Goal: Navigation & Orientation: Find specific page/section

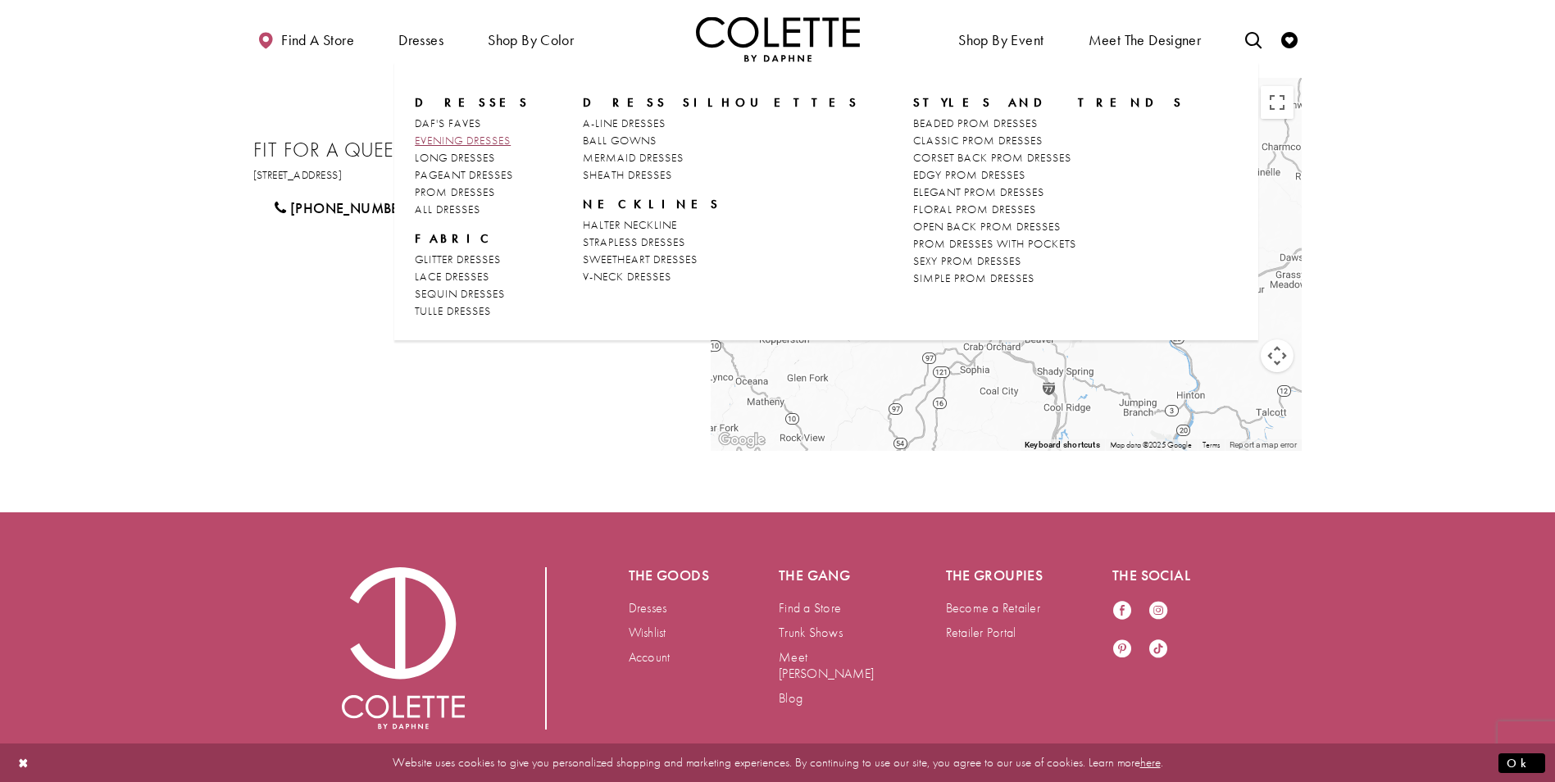
click at [498, 143] on span "EVENING DRESSES" at bounding box center [463, 140] width 96 height 15
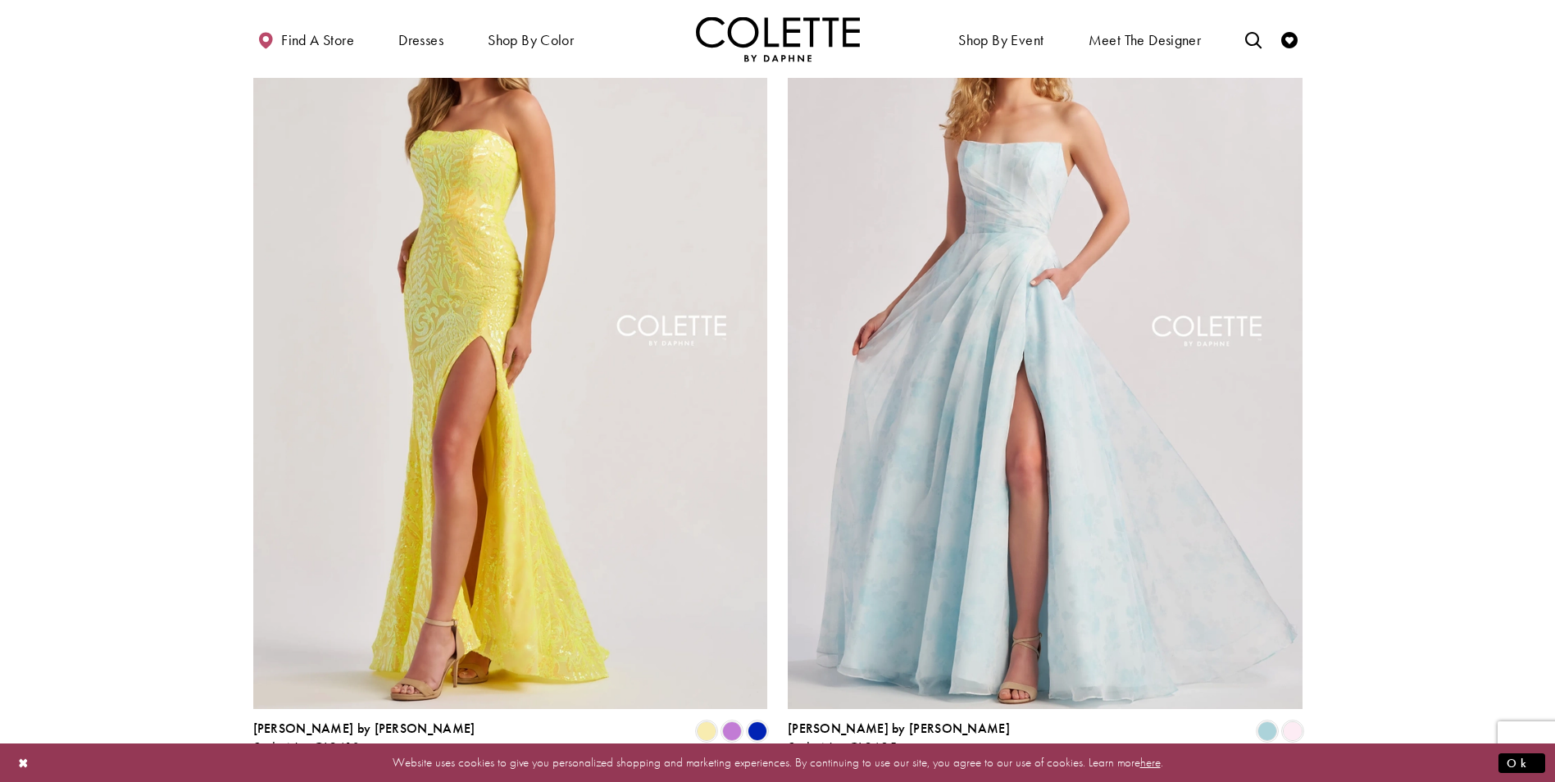
scroll to position [2869, 0]
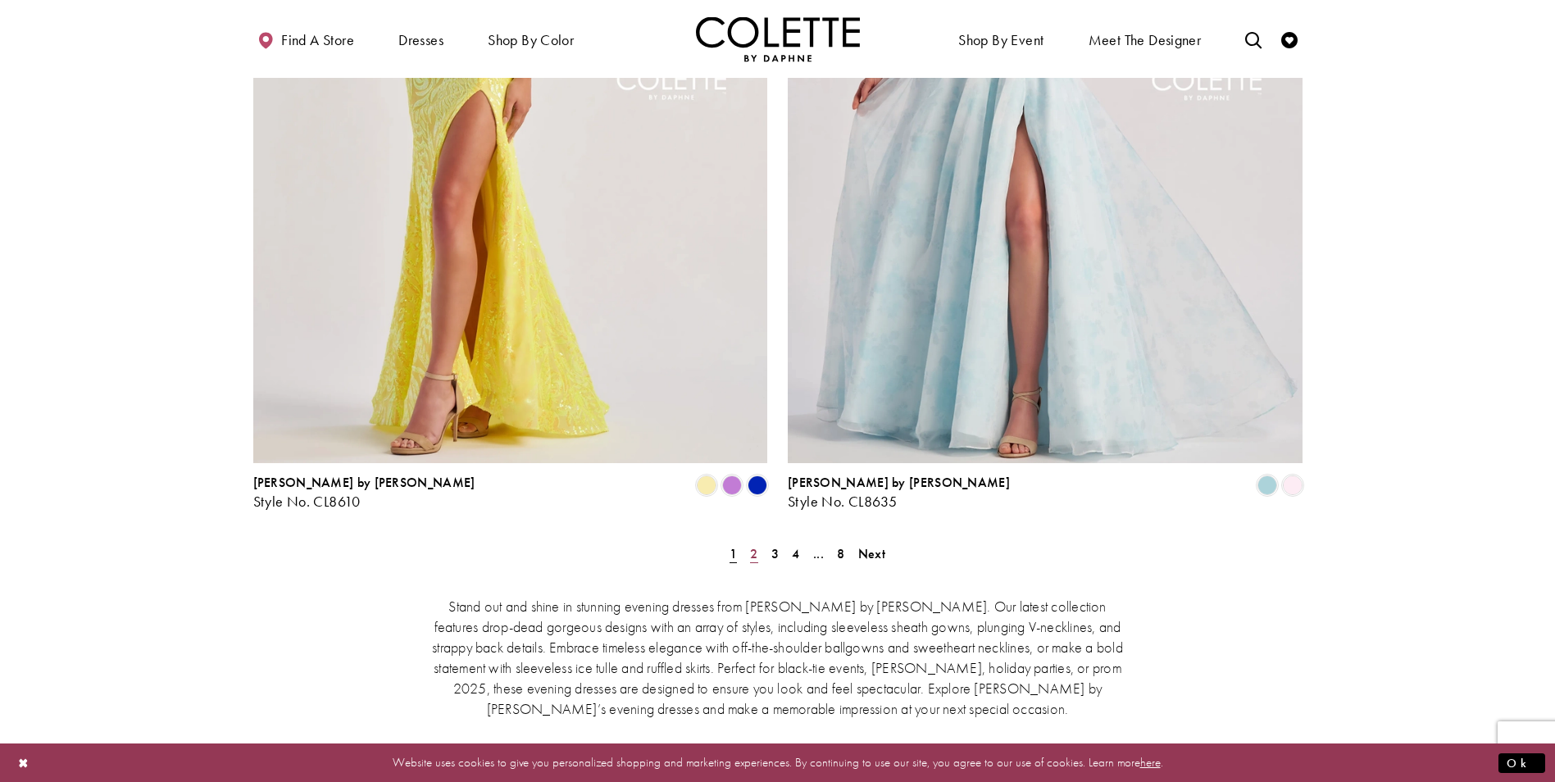
click at [752, 545] on span "2" at bounding box center [753, 553] width 7 height 17
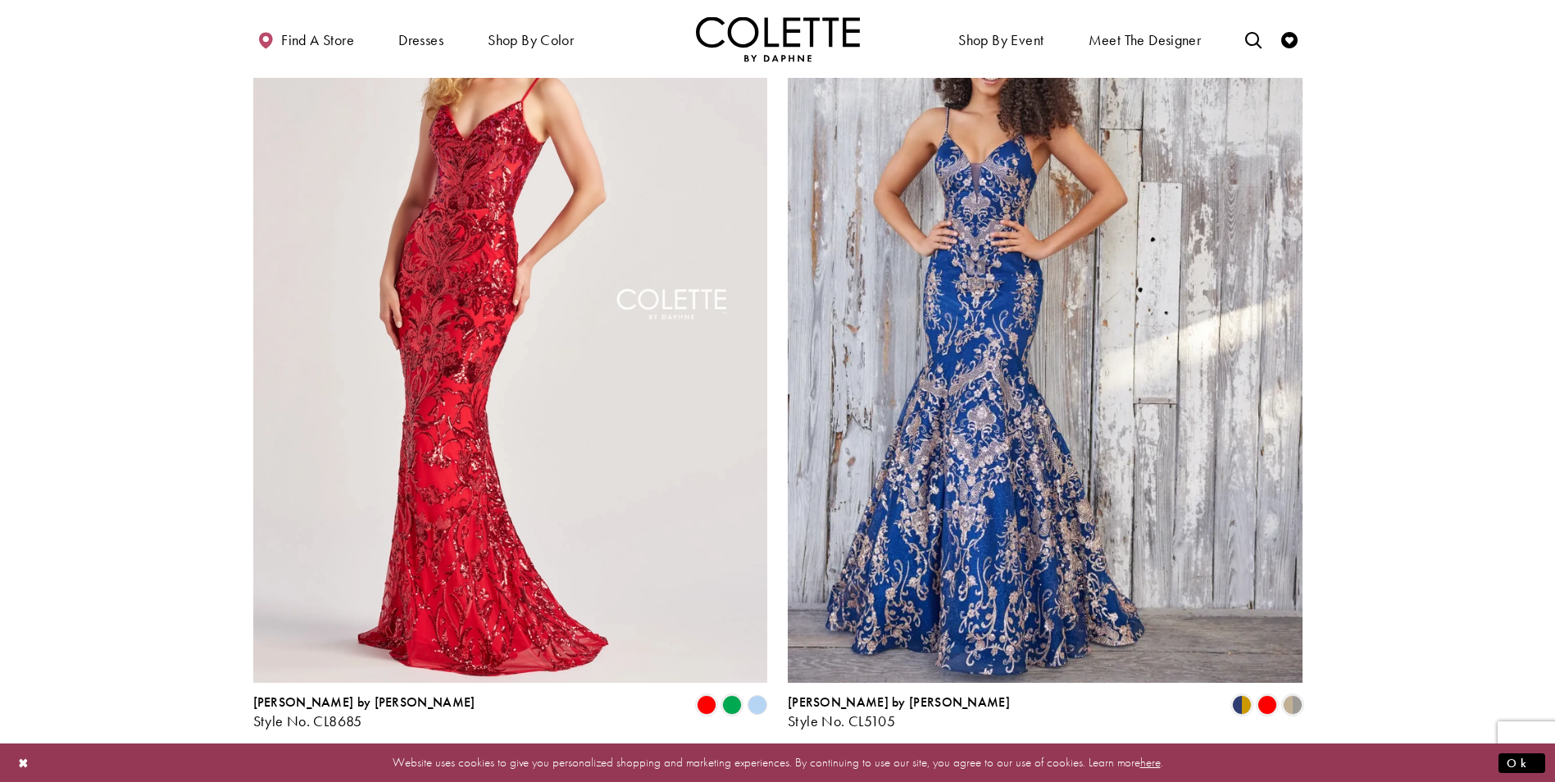
scroll to position [2711, 0]
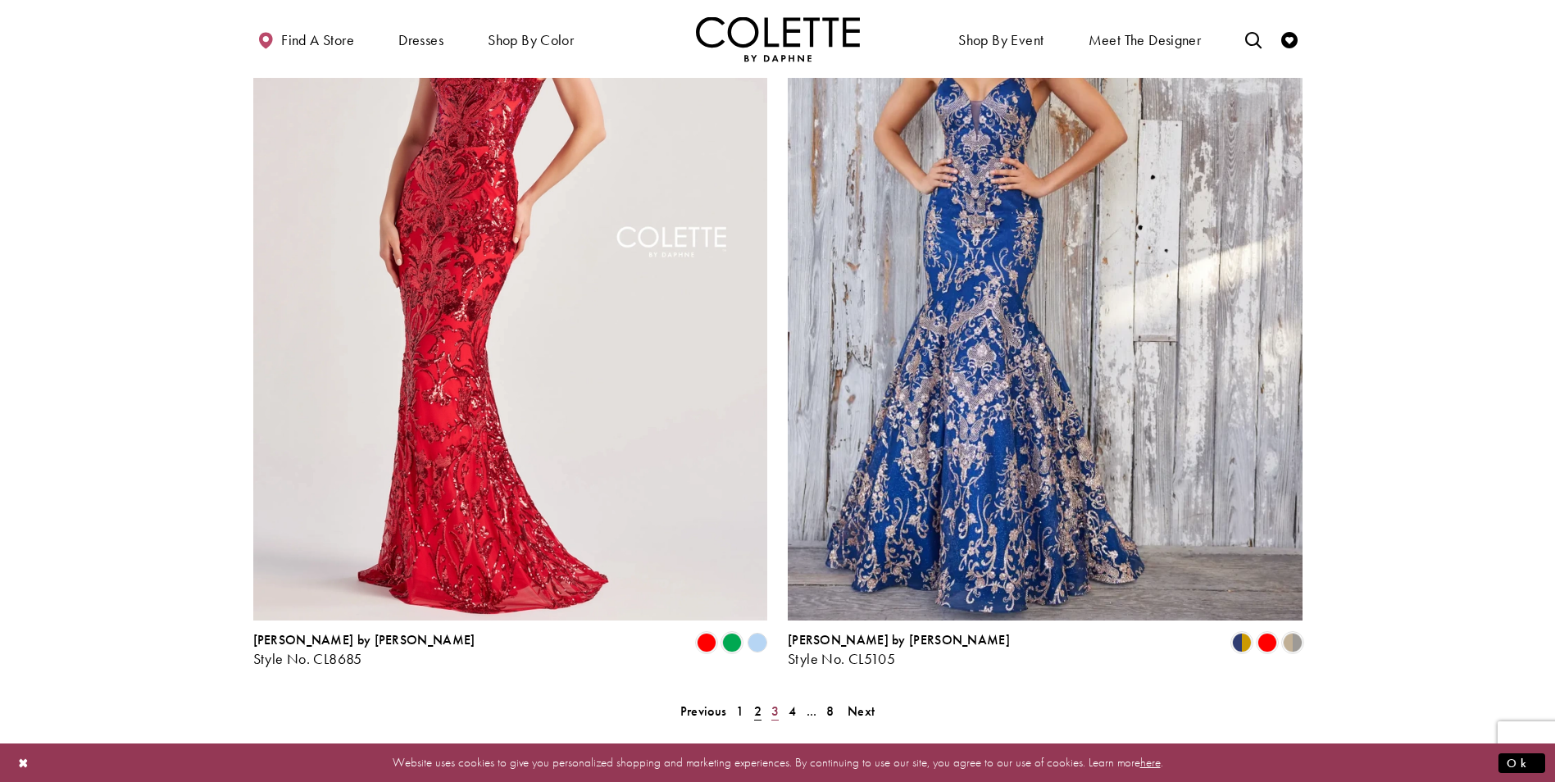
click at [779, 699] on link "3" at bounding box center [774, 711] width 17 height 24
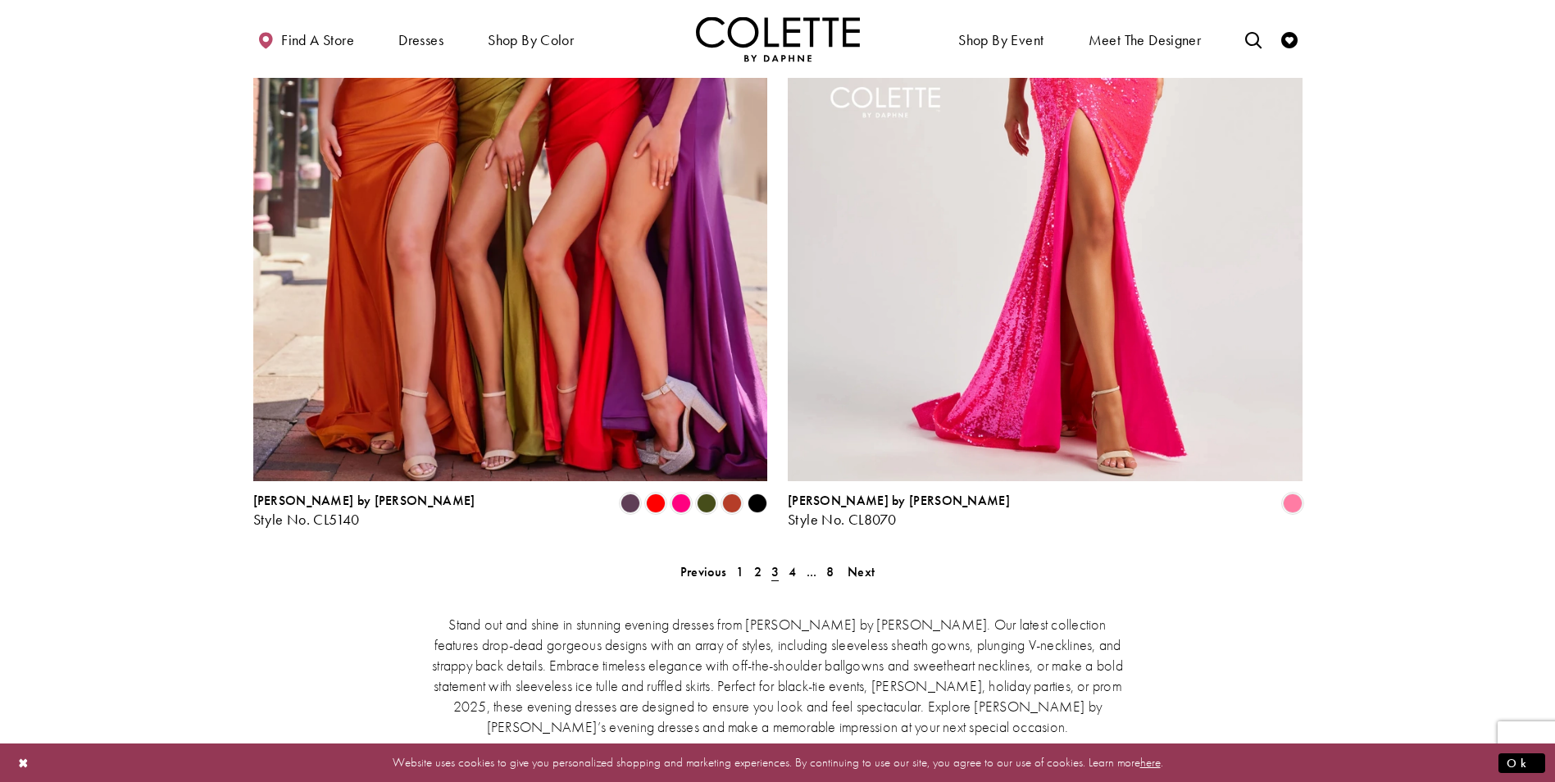
scroll to position [2957, 0]
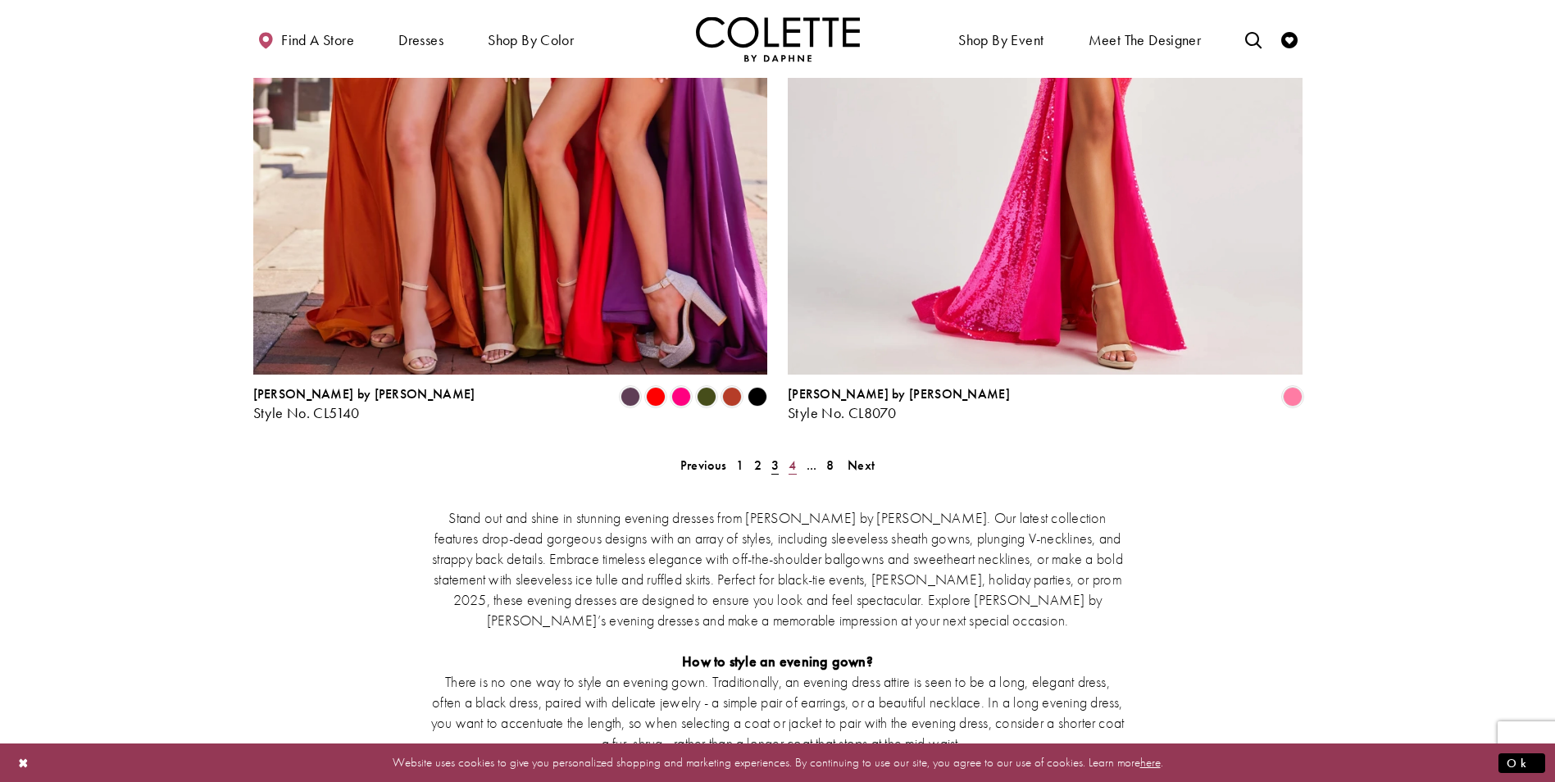
click at [789, 457] on span "4" at bounding box center [792, 465] width 7 height 17
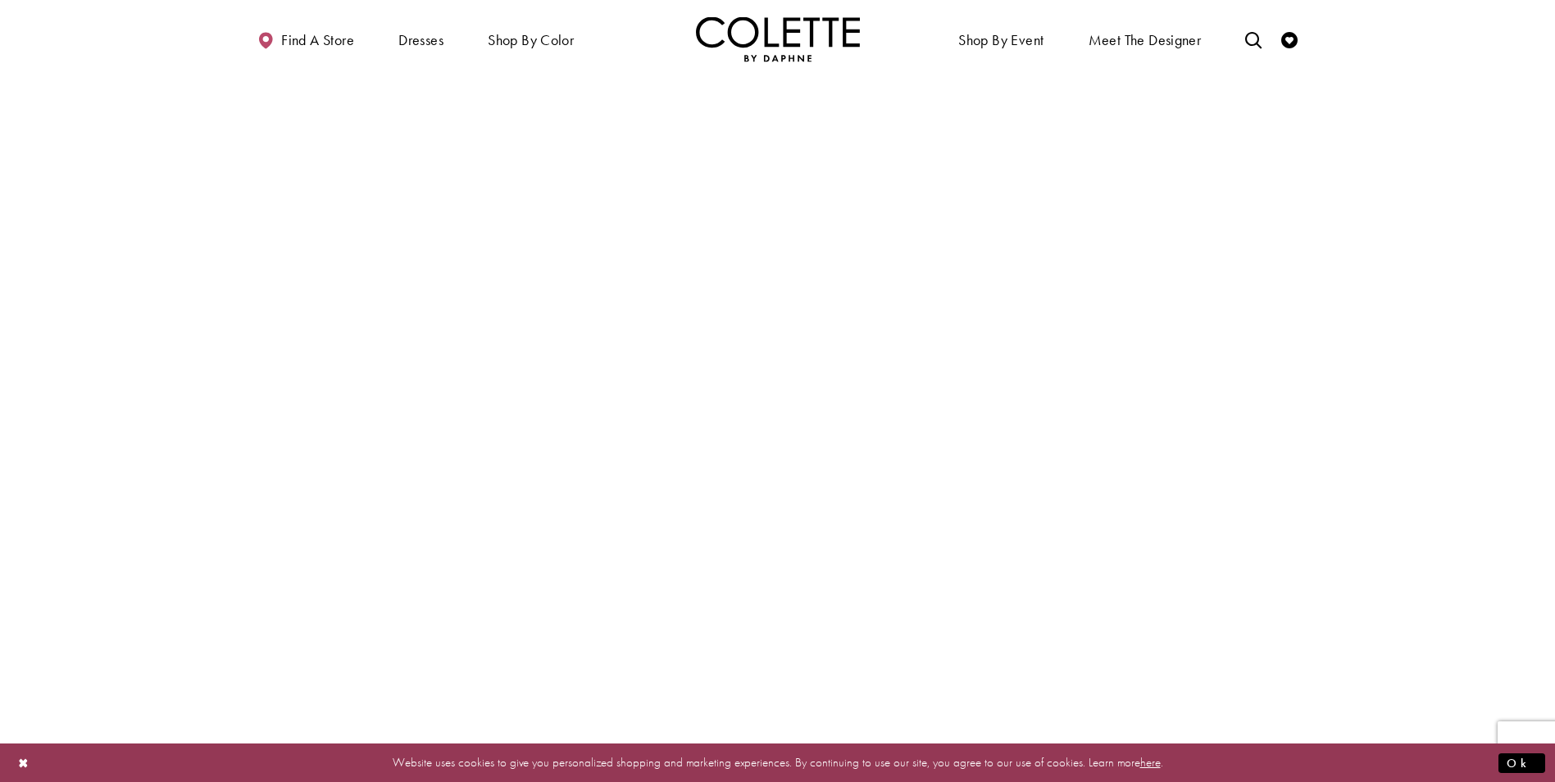
scroll to position [2957, 0]
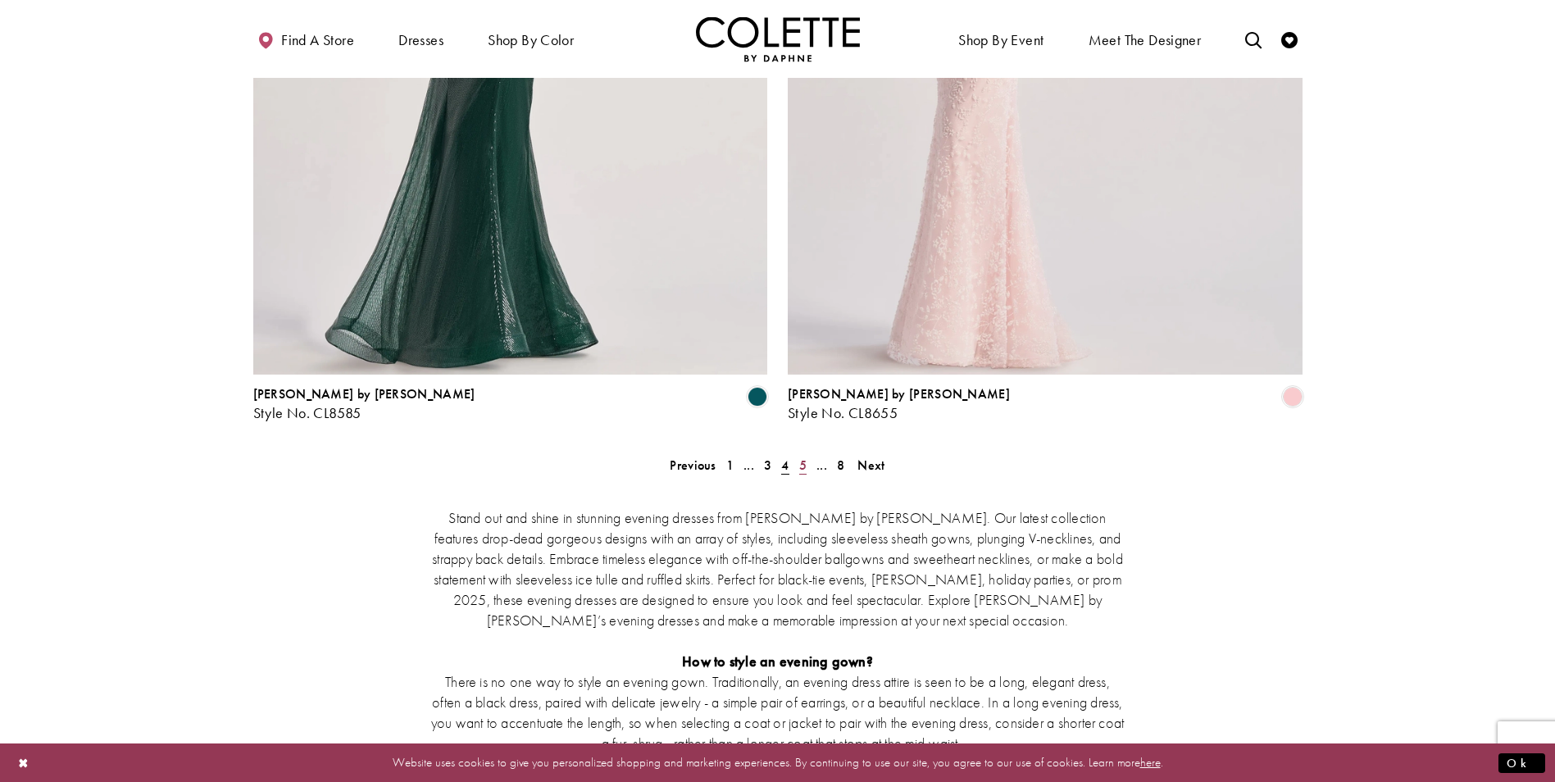
click at [801, 457] on span "5" at bounding box center [802, 465] width 7 height 17
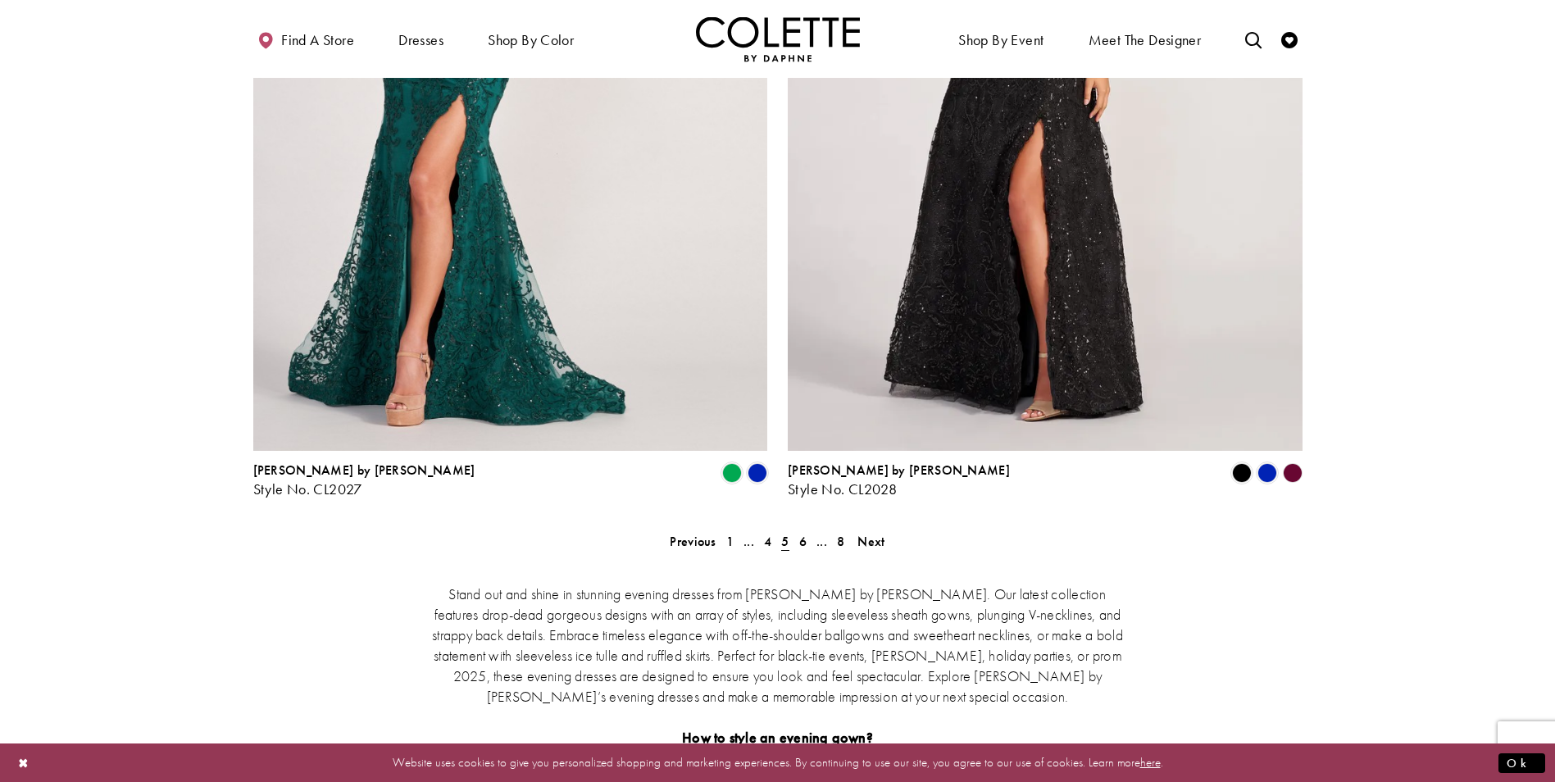
scroll to position [2875, 0]
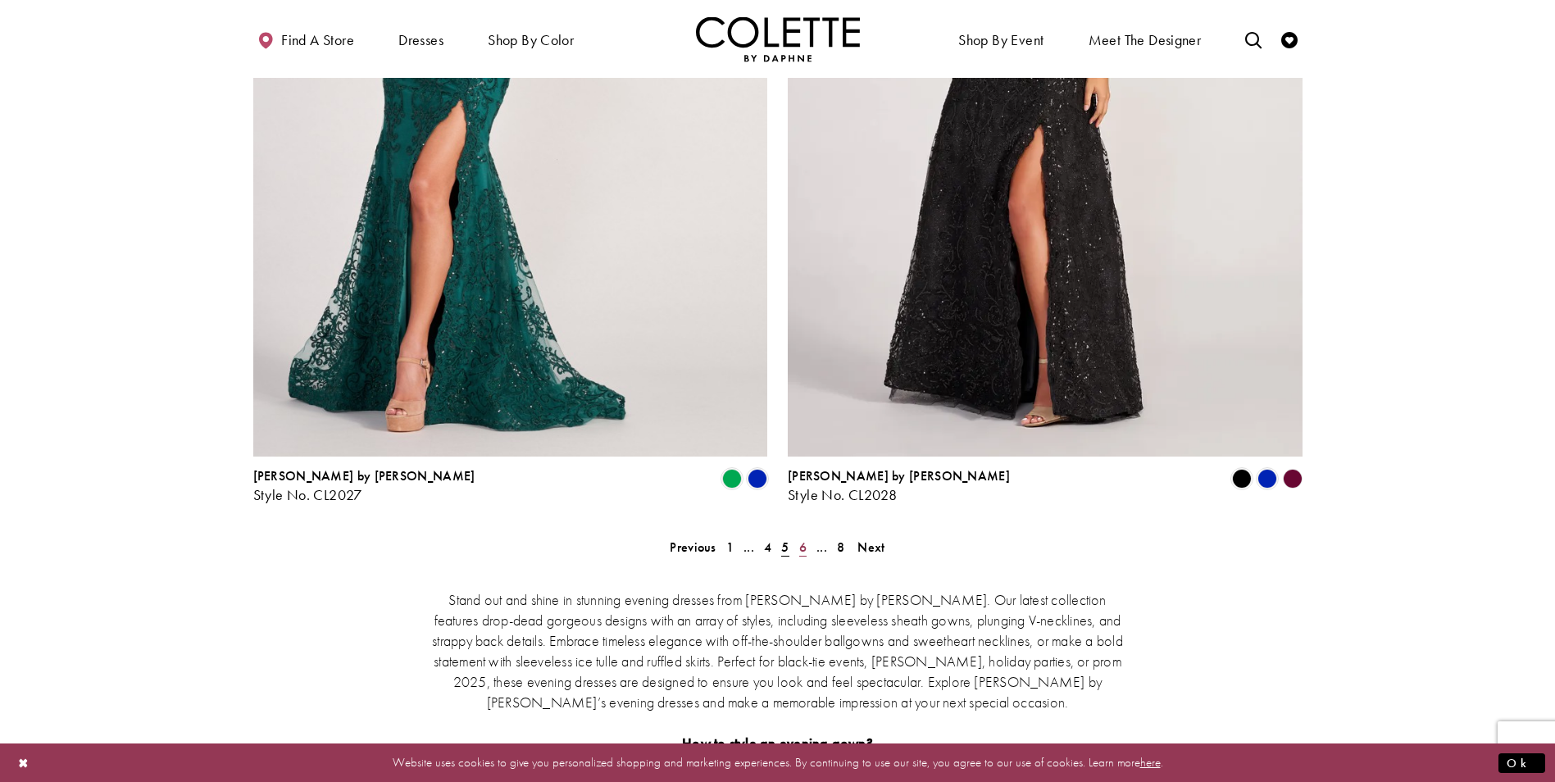
click at [810, 535] on link "6" at bounding box center [802, 547] width 17 height 24
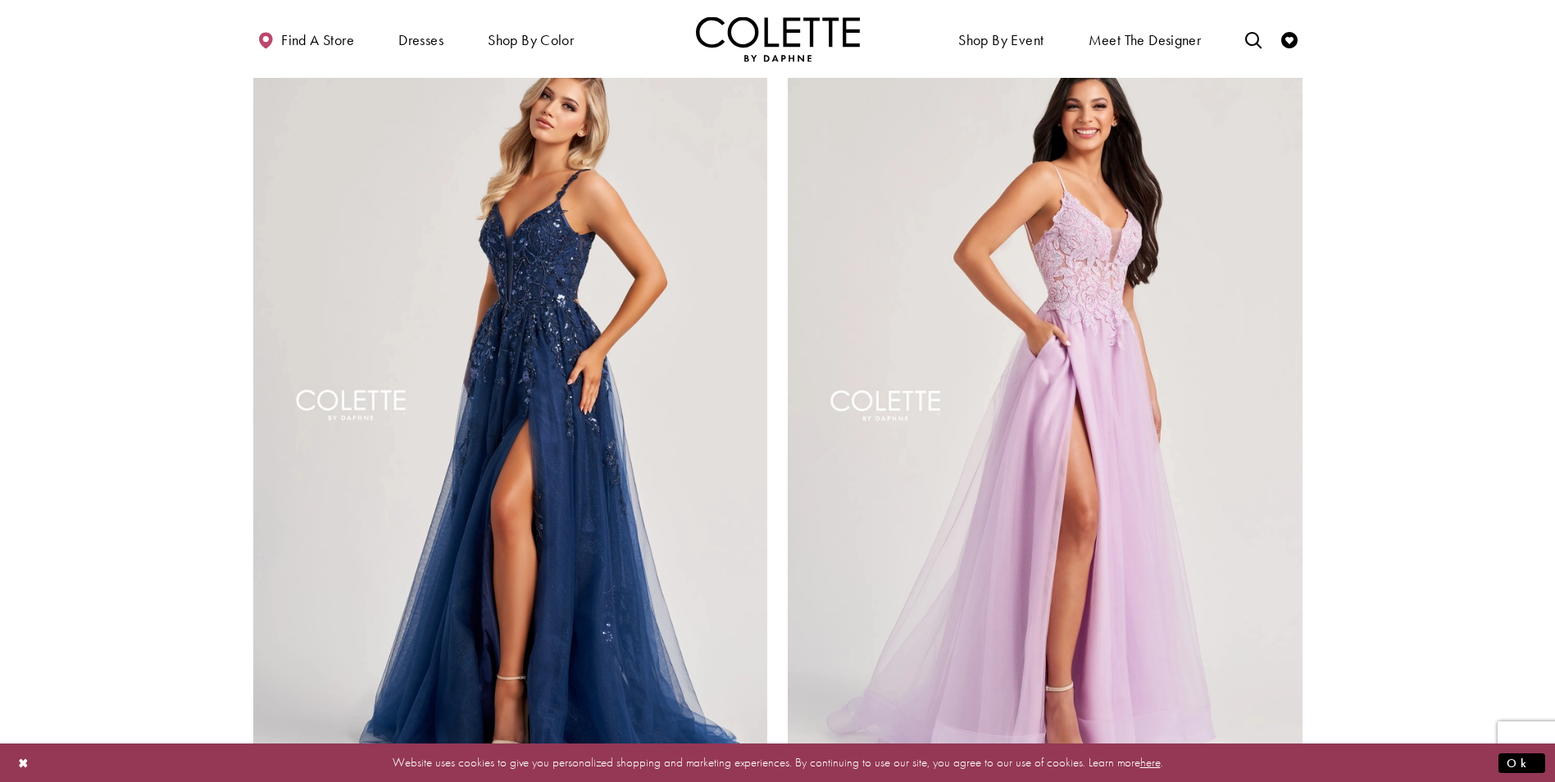
scroll to position [2957, 0]
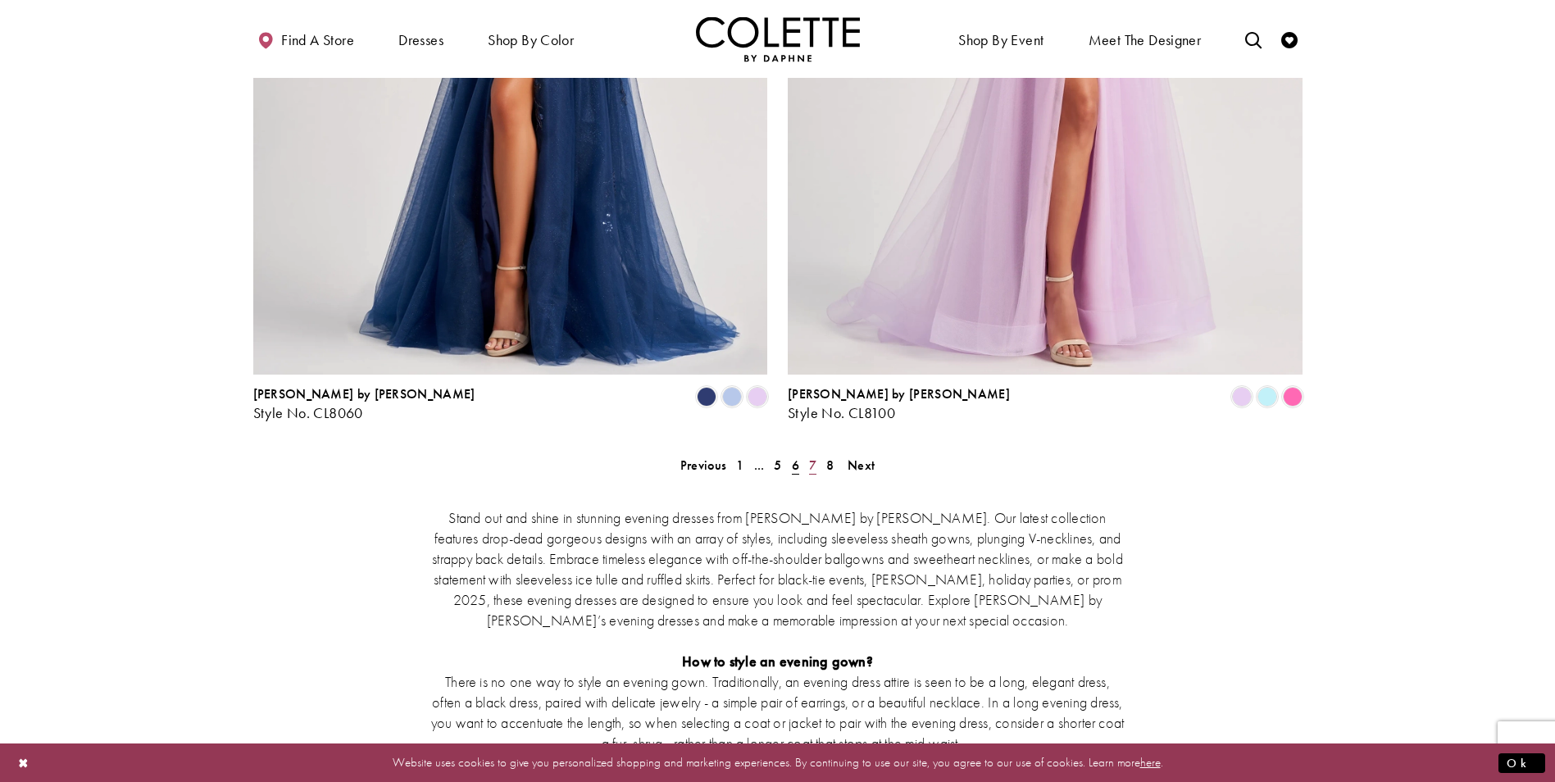
click at [819, 453] on link "7" at bounding box center [812, 465] width 17 height 24
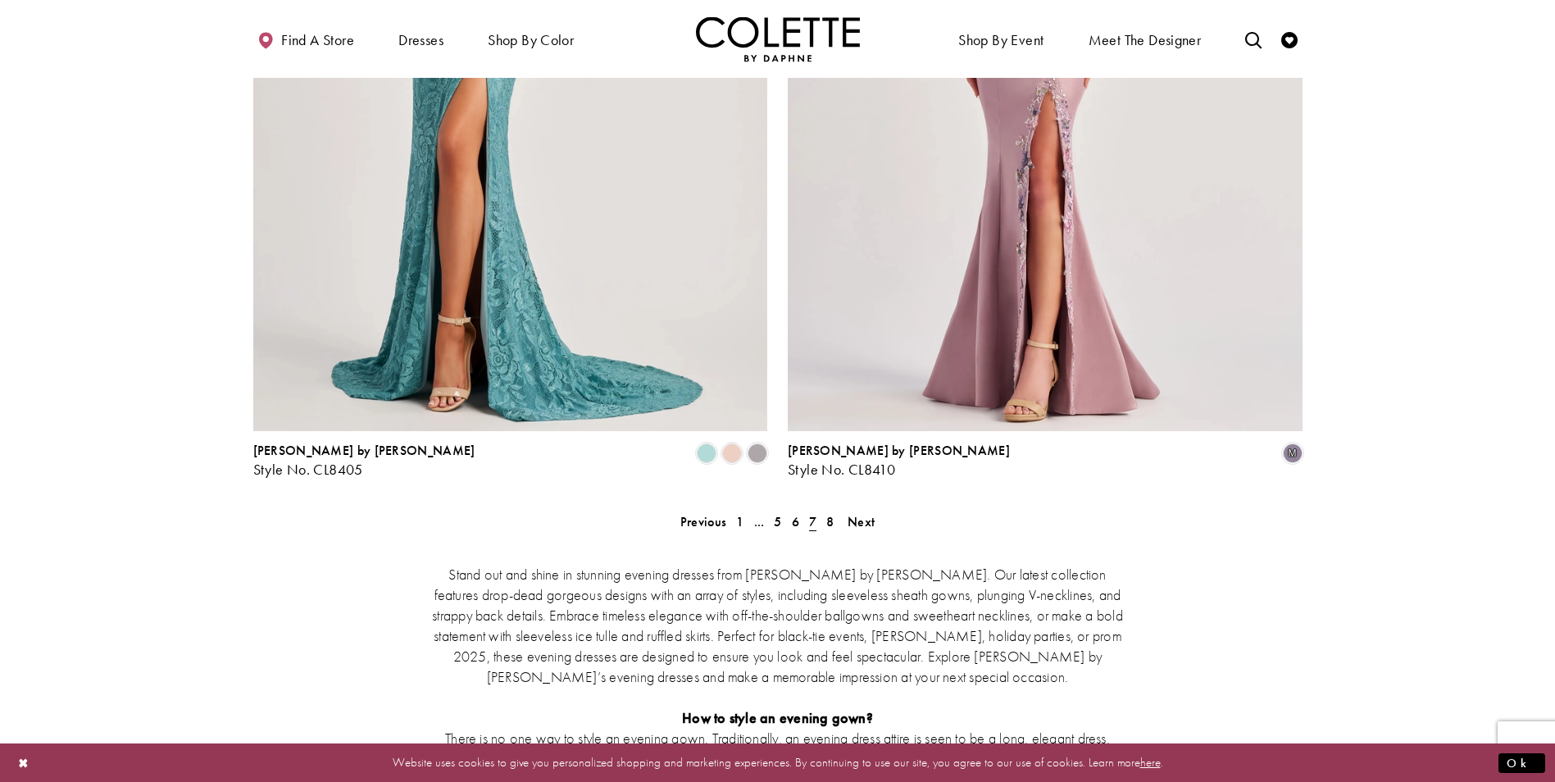
scroll to position [2957, 0]
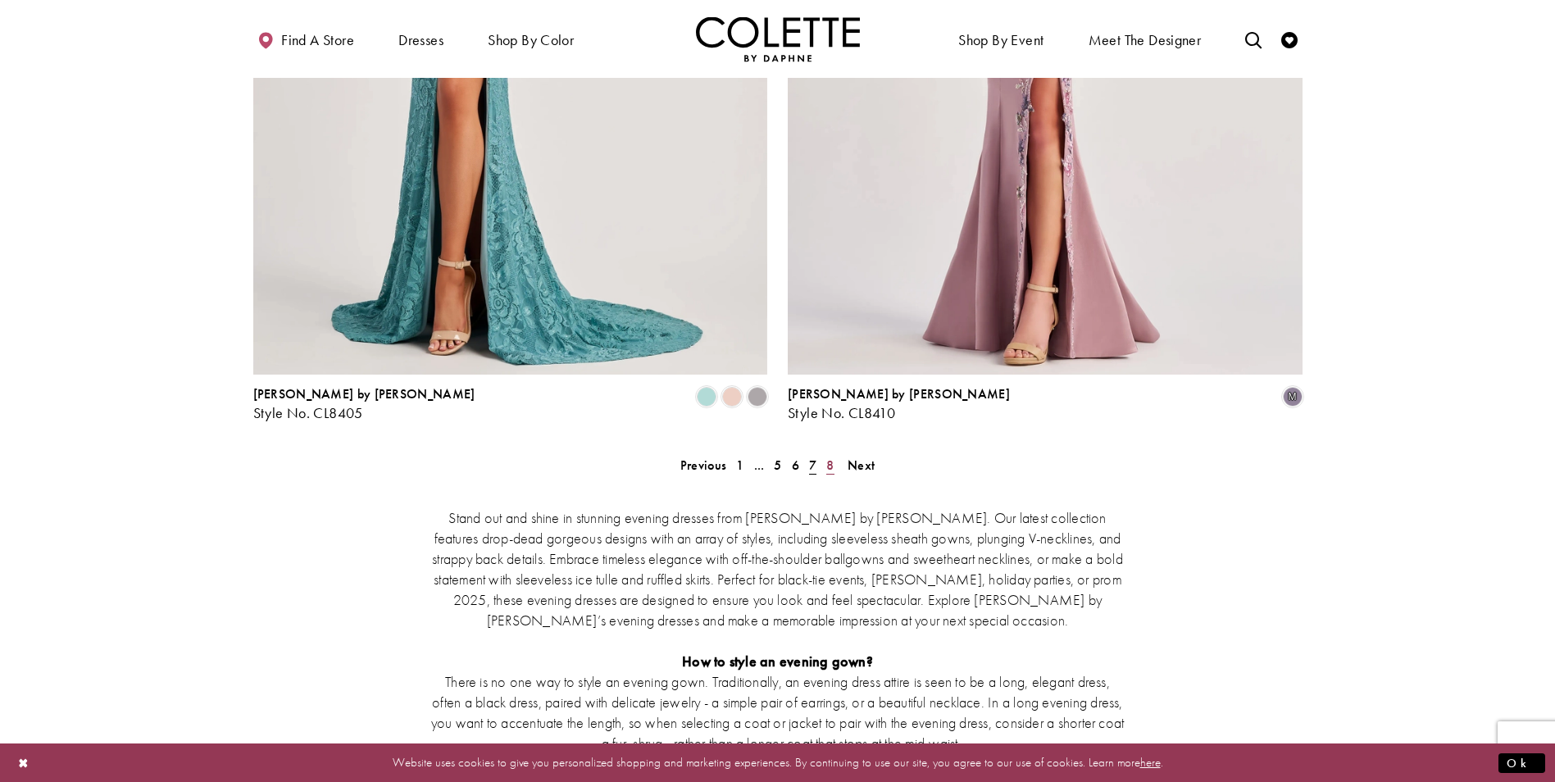
click at [836, 453] on link "8" at bounding box center [829, 465] width 17 height 24
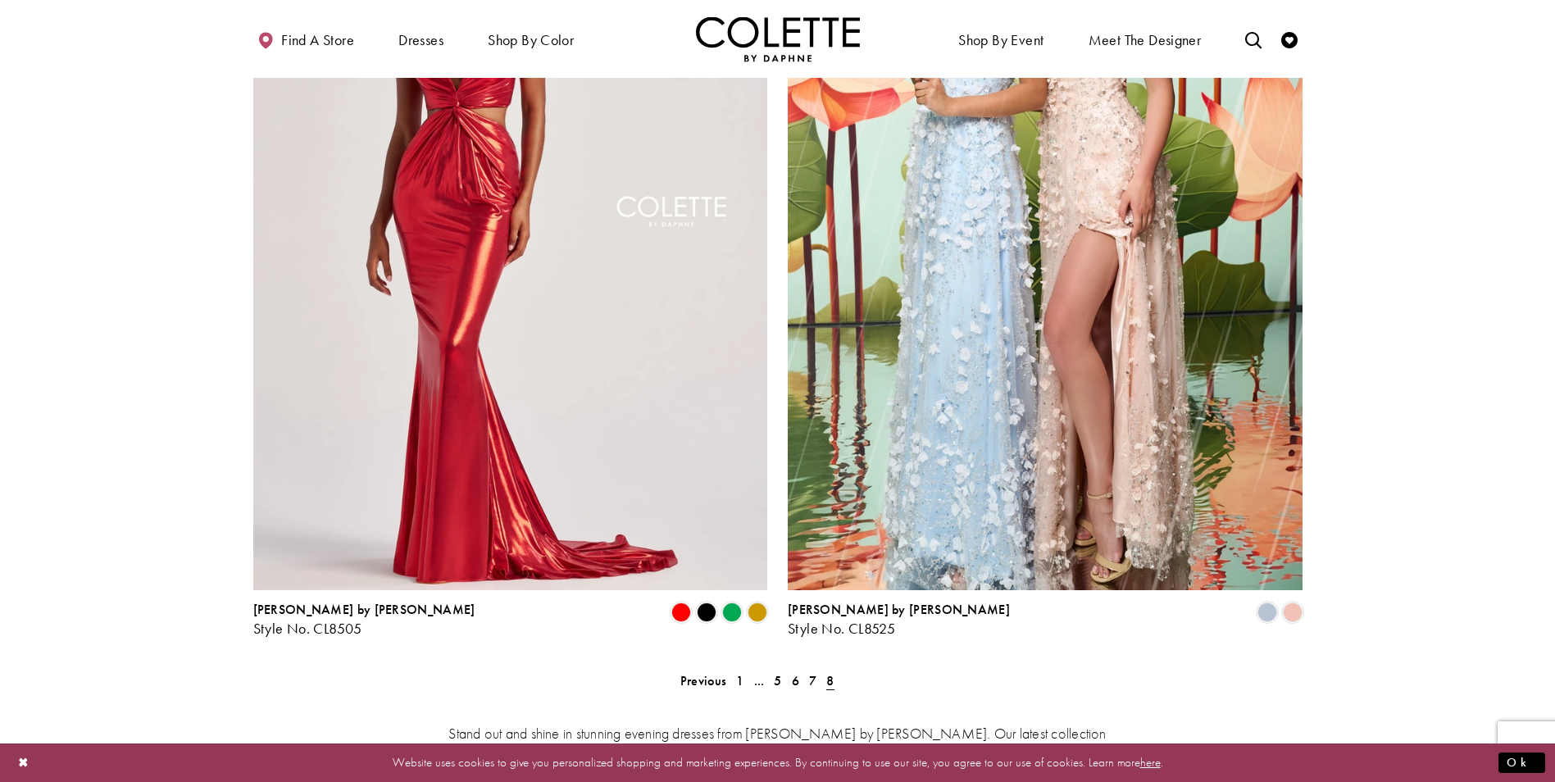
scroll to position [1810, 0]
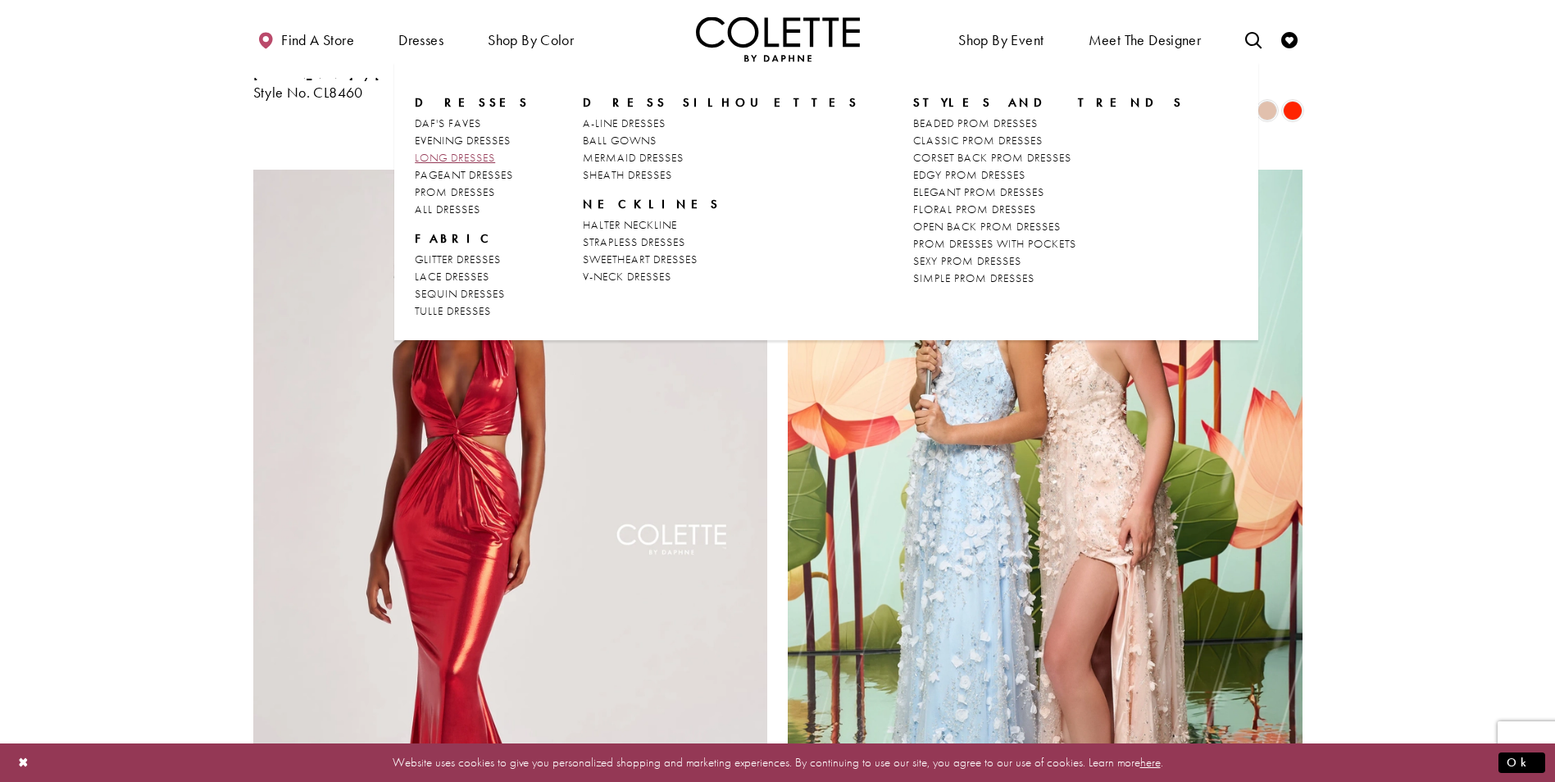
click at [479, 157] on span "LONG DRESSES" at bounding box center [455, 157] width 80 height 15
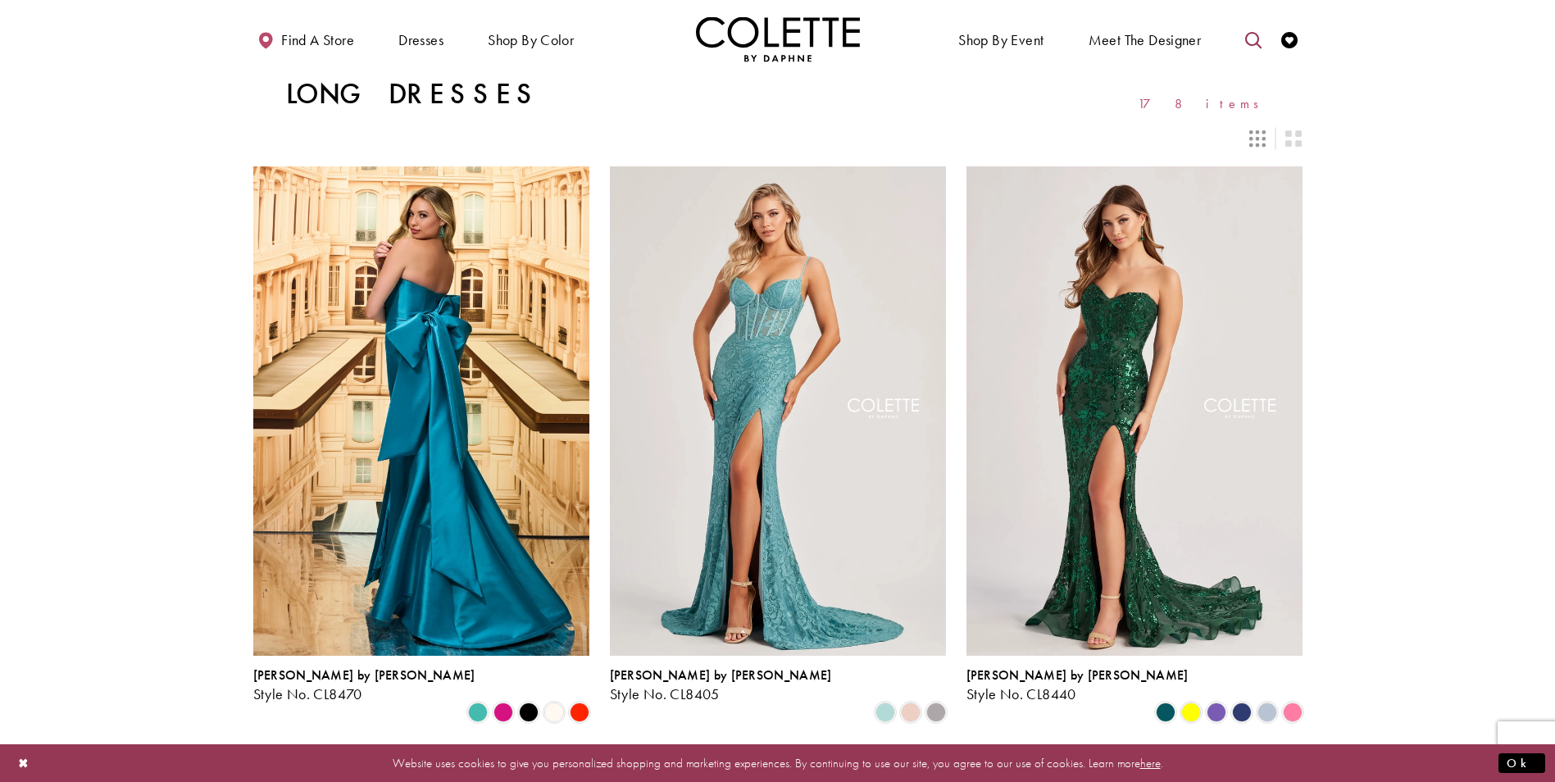
click at [1256, 43] on icon "Toggle search" at bounding box center [1253, 40] width 16 height 16
click at [1125, 47] on input "Search" at bounding box center [1170, 40] width 198 height 25
type input "**********"
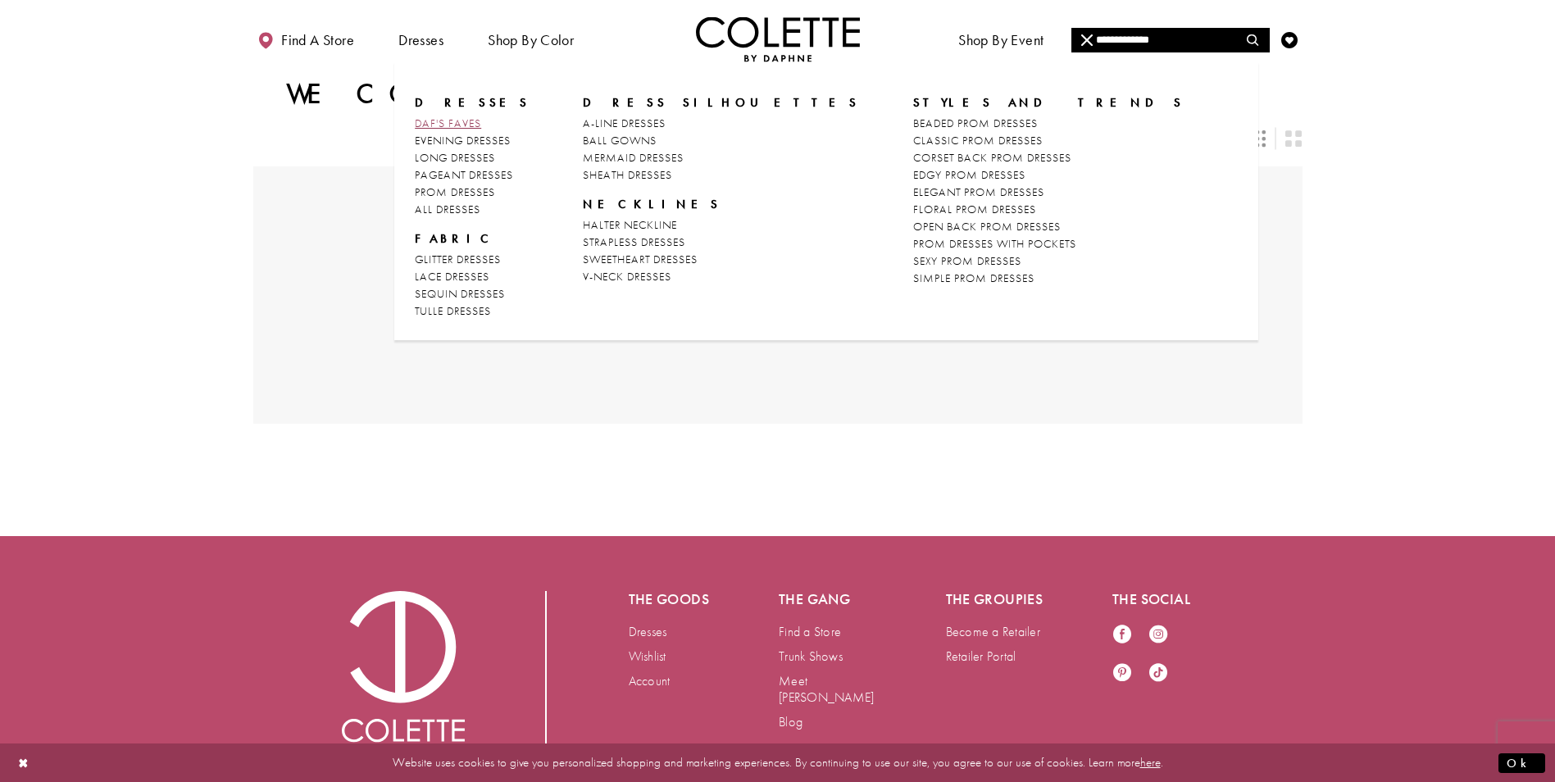
click at [449, 126] on span "DAF'S FAVES" at bounding box center [448, 123] width 66 height 15
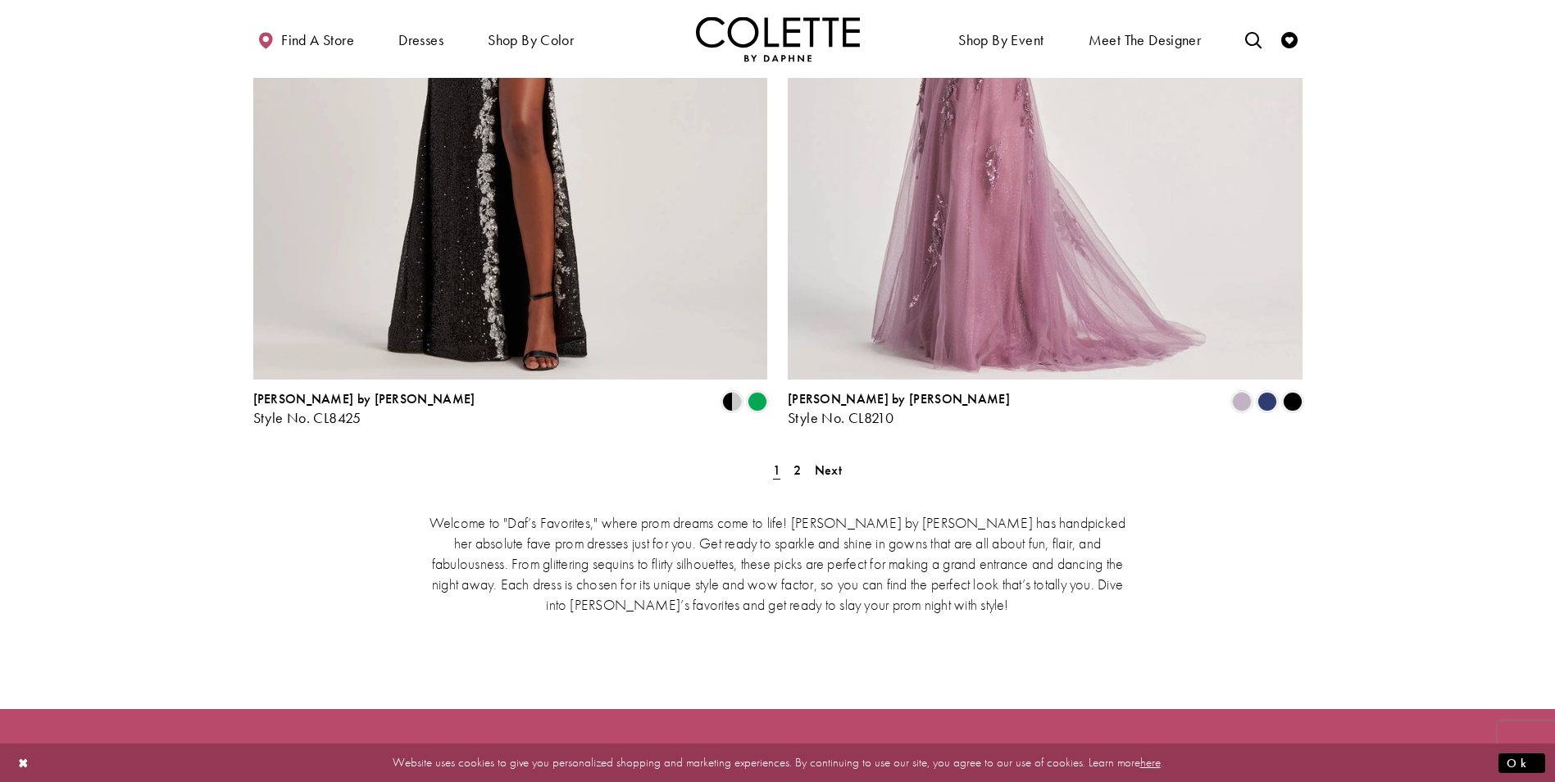
scroll to position [3115, 0]
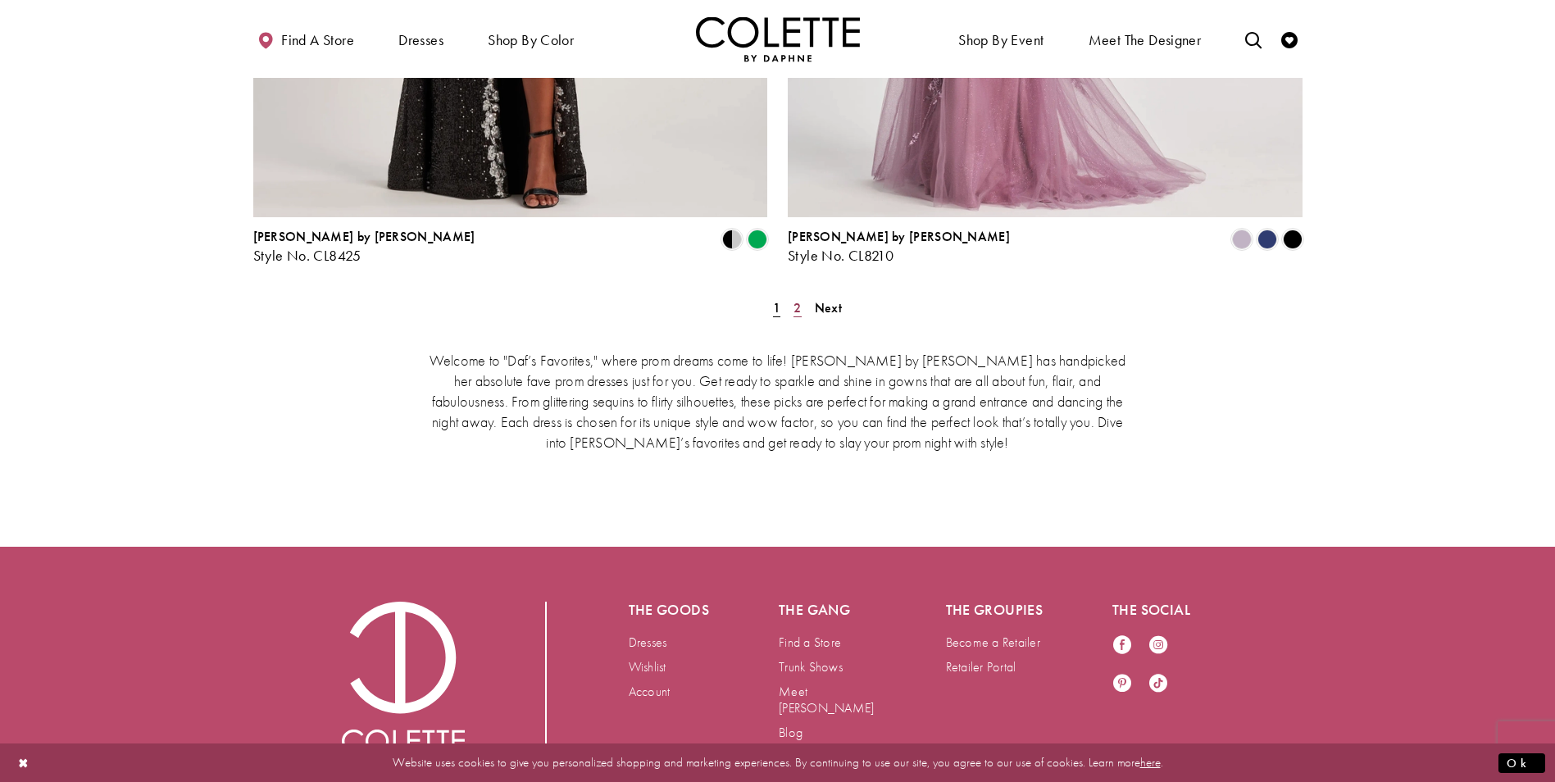
click at [802, 296] on link "2" at bounding box center [797, 308] width 17 height 24
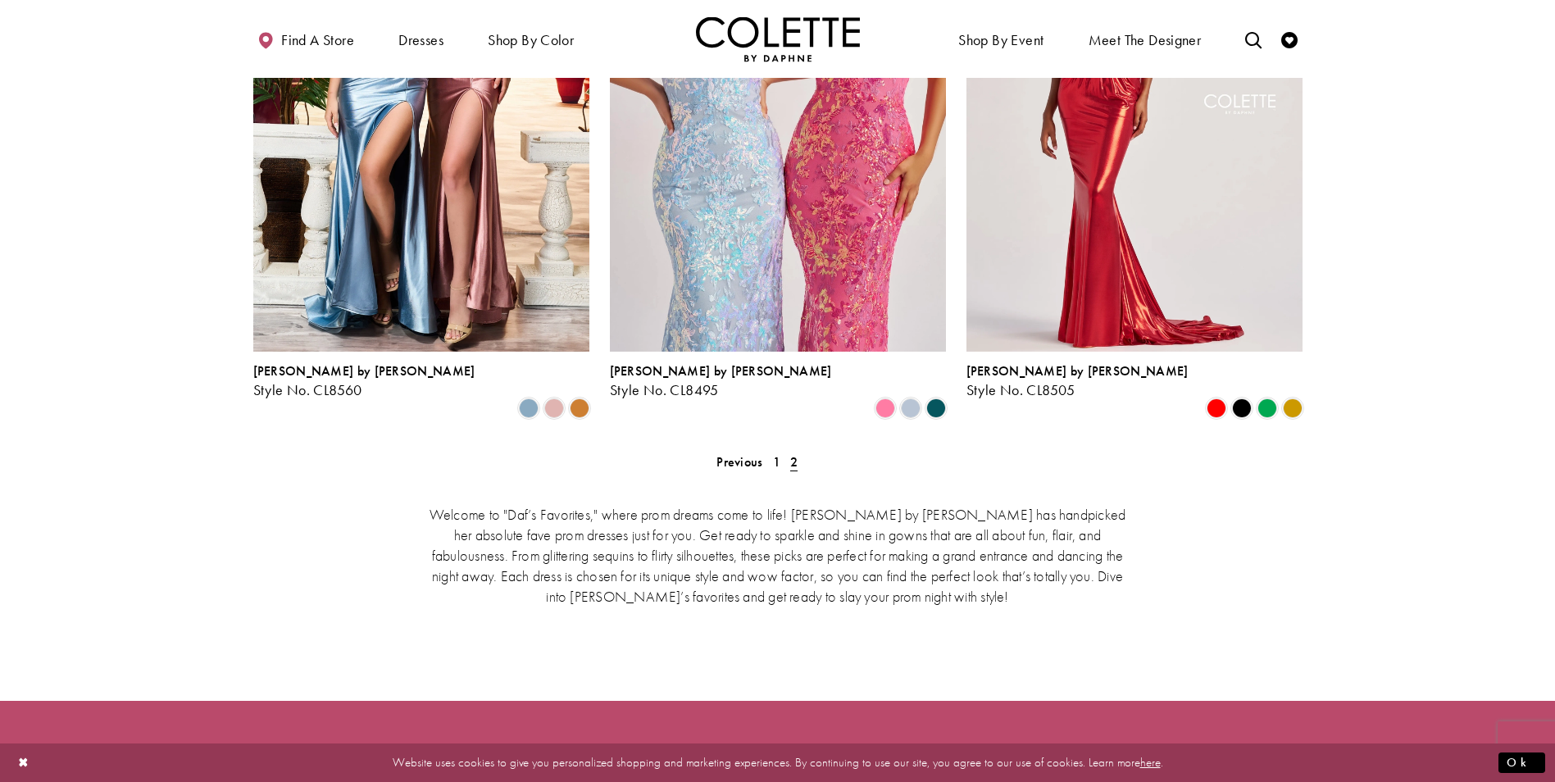
scroll to position [1128, 0]
